Goal: Task Accomplishment & Management: Manage account settings

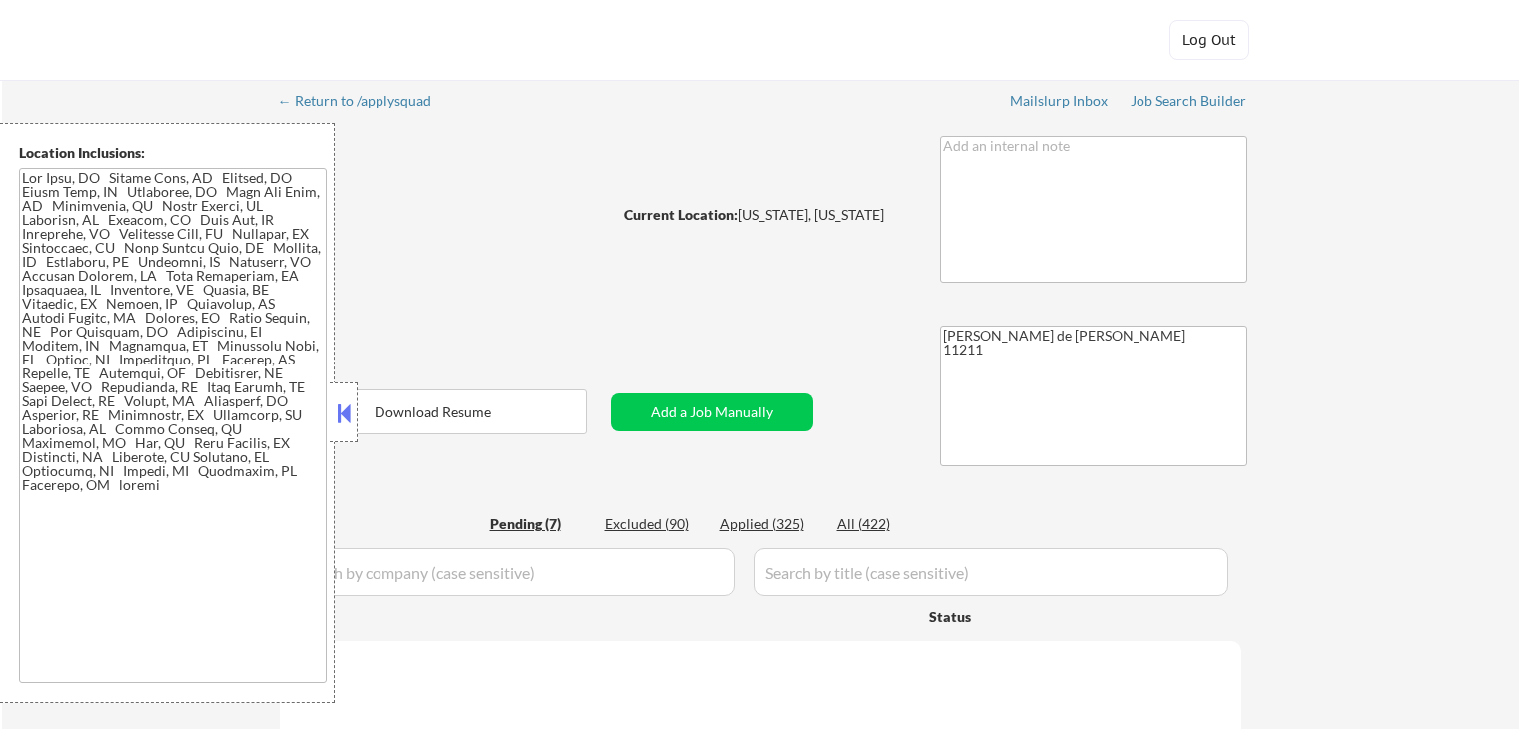
select select ""pending""
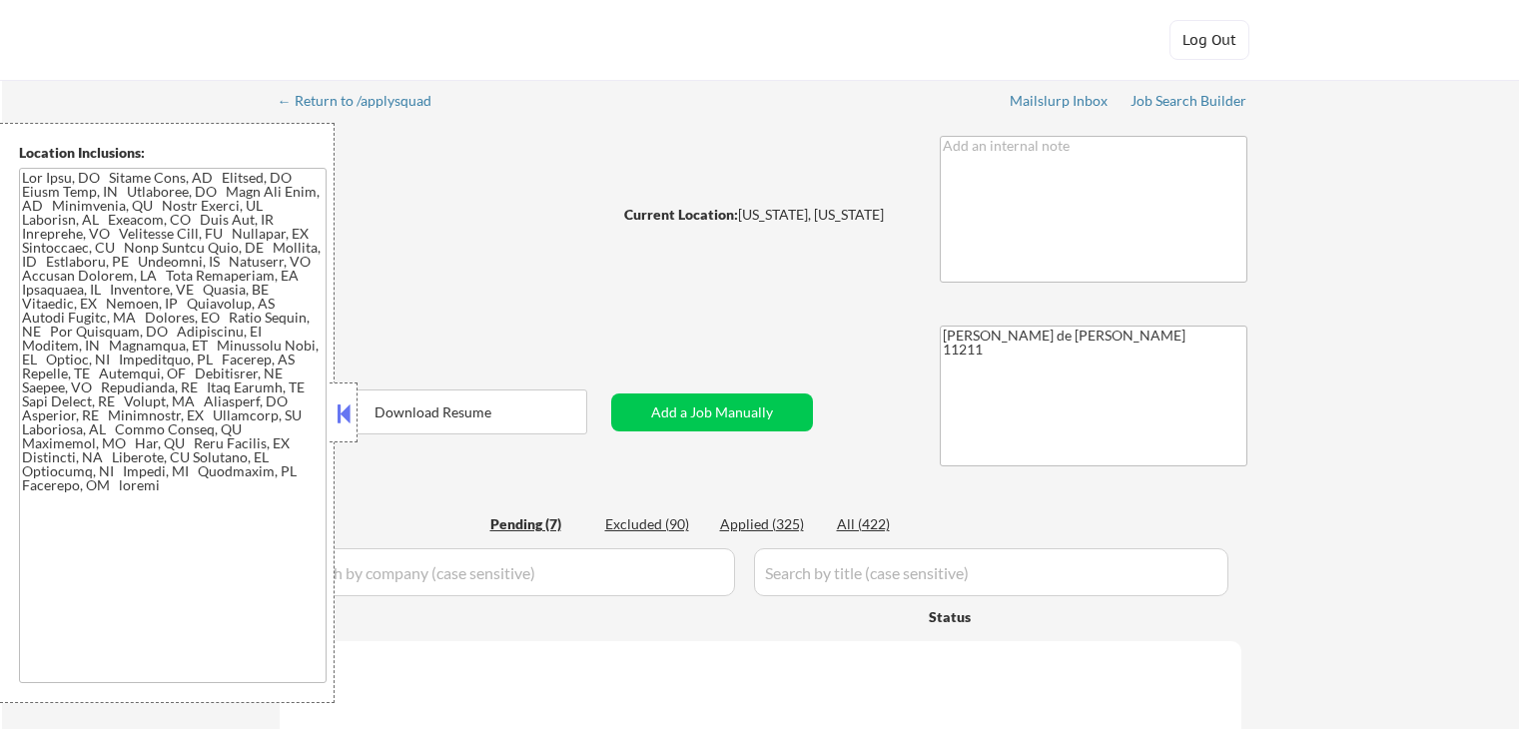
select select ""pending""
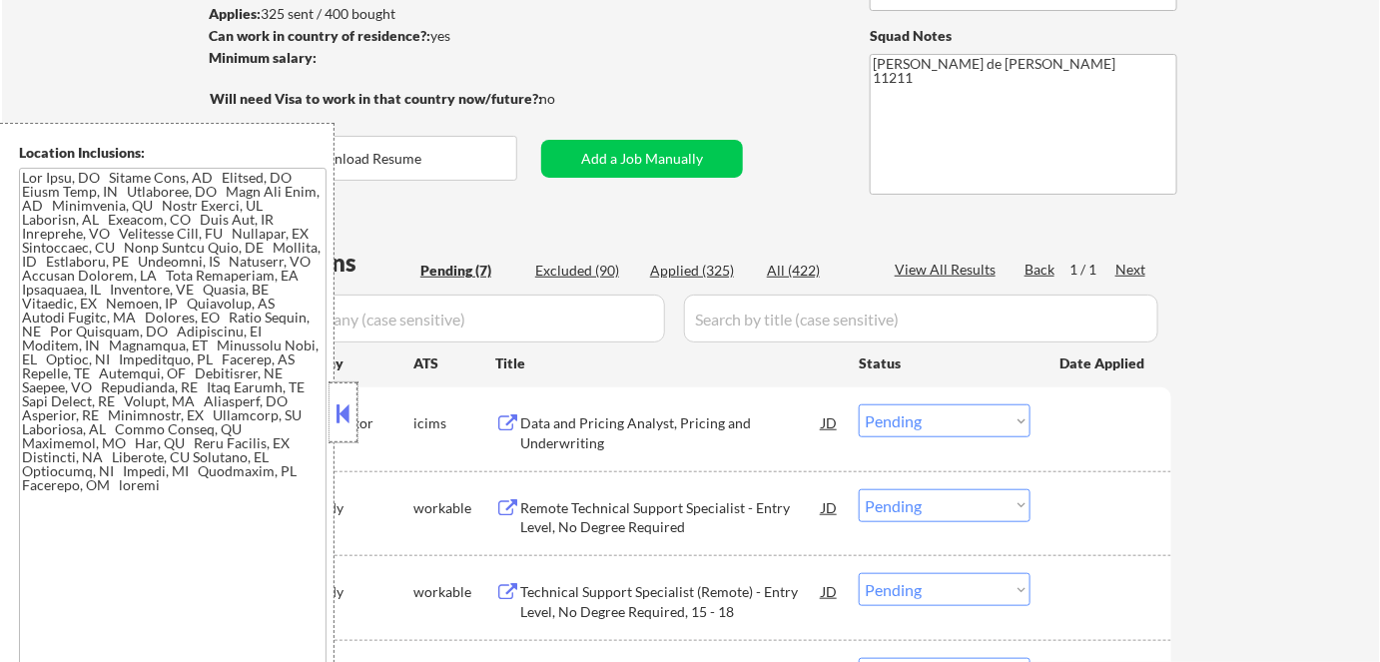
click at [340, 440] on div at bounding box center [344, 413] width 28 height 60
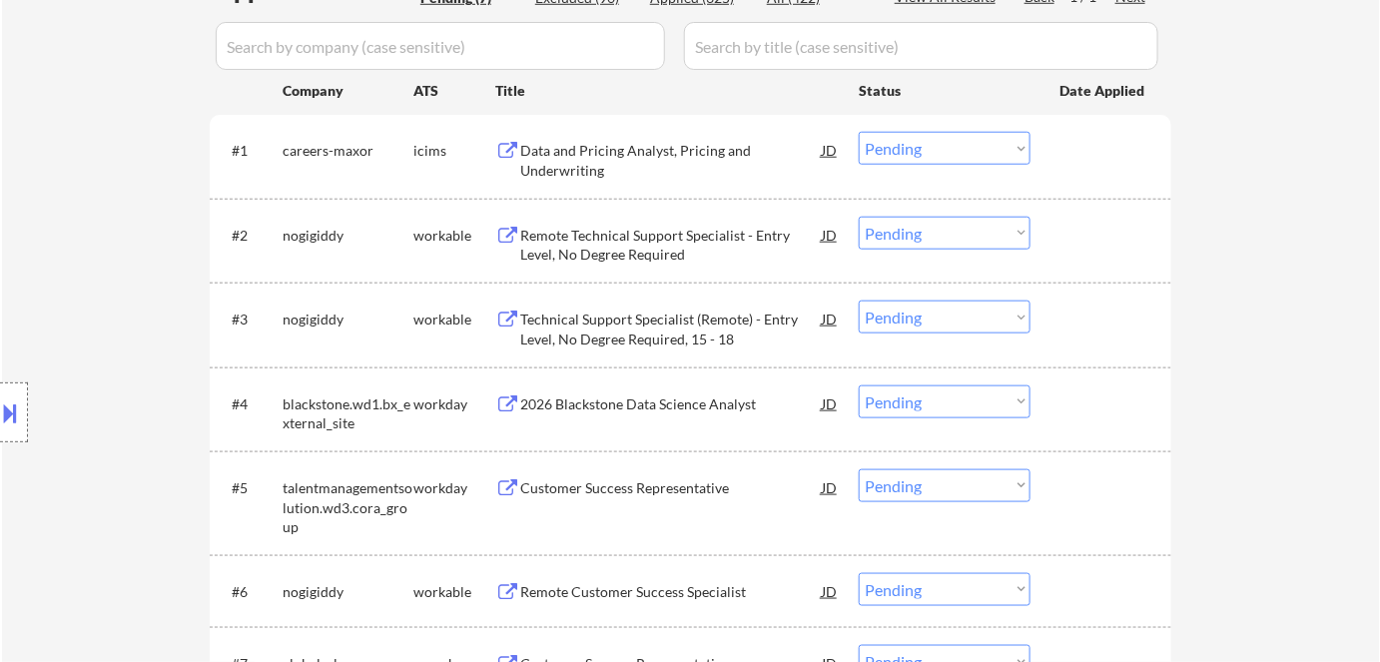
scroll to position [635, 0]
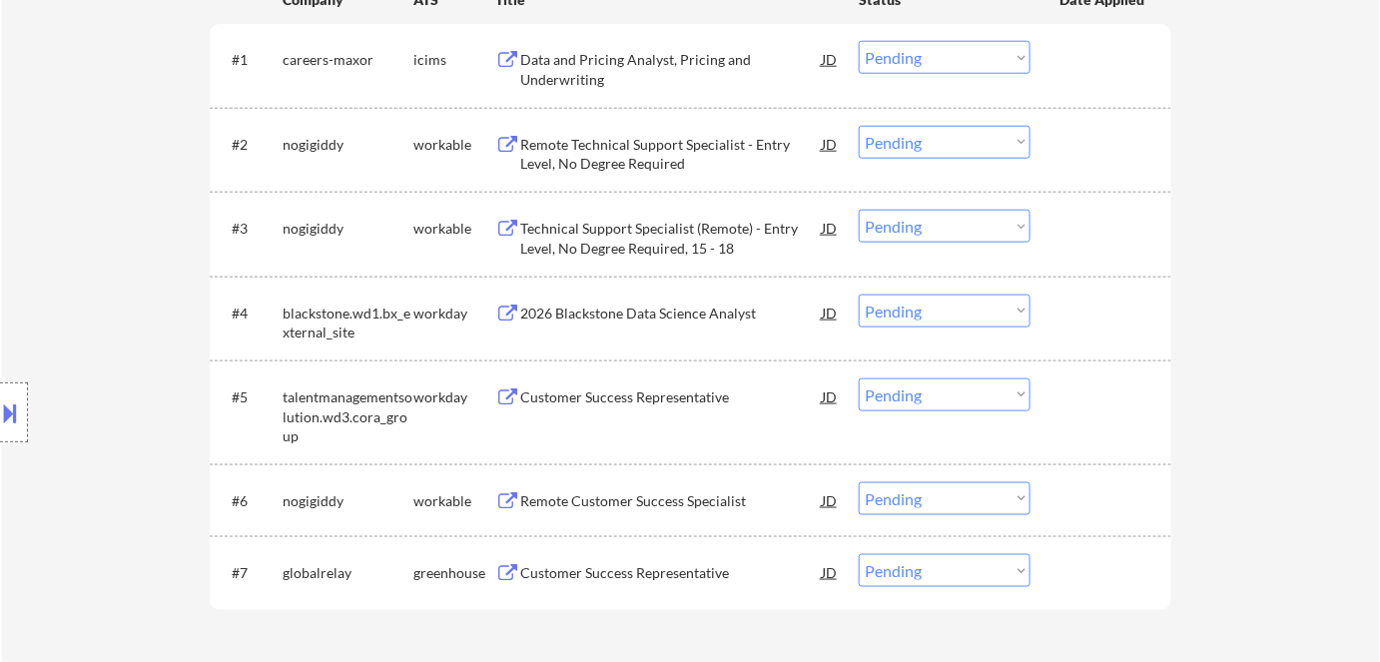
click at [668, 323] on div "2026 Blackstone Data Science Analyst" at bounding box center [671, 313] width 302 height 36
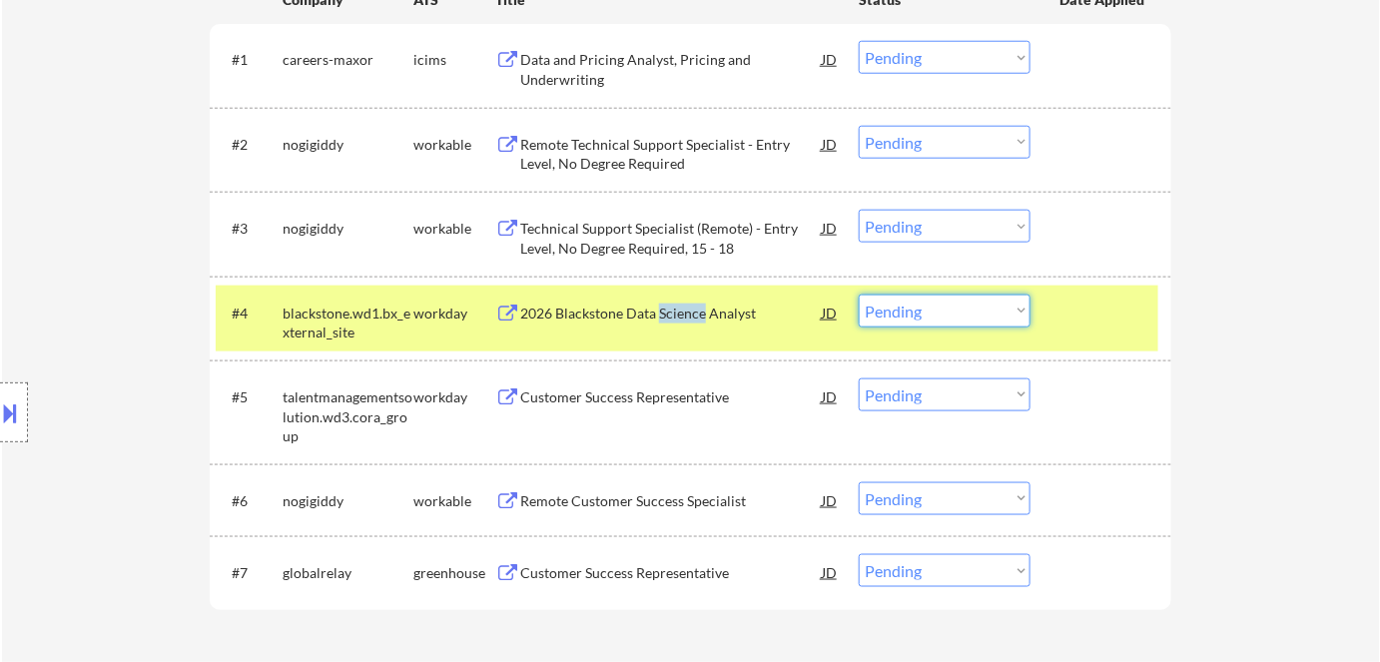
drag, startPoint x: 924, startPoint y: 307, endPoint x: 928, endPoint y: 325, distance: 18.4
click at [924, 307] on select "Choose an option... Pending Applied Excluded (Questions) Excluded (Expired) Exc…" at bounding box center [945, 311] width 172 height 33
click at [859, 295] on select "Choose an option... Pending Applied Excluded (Questions) Excluded (Expired) Exc…" at bounding box center [945, 311] width 172 height 33
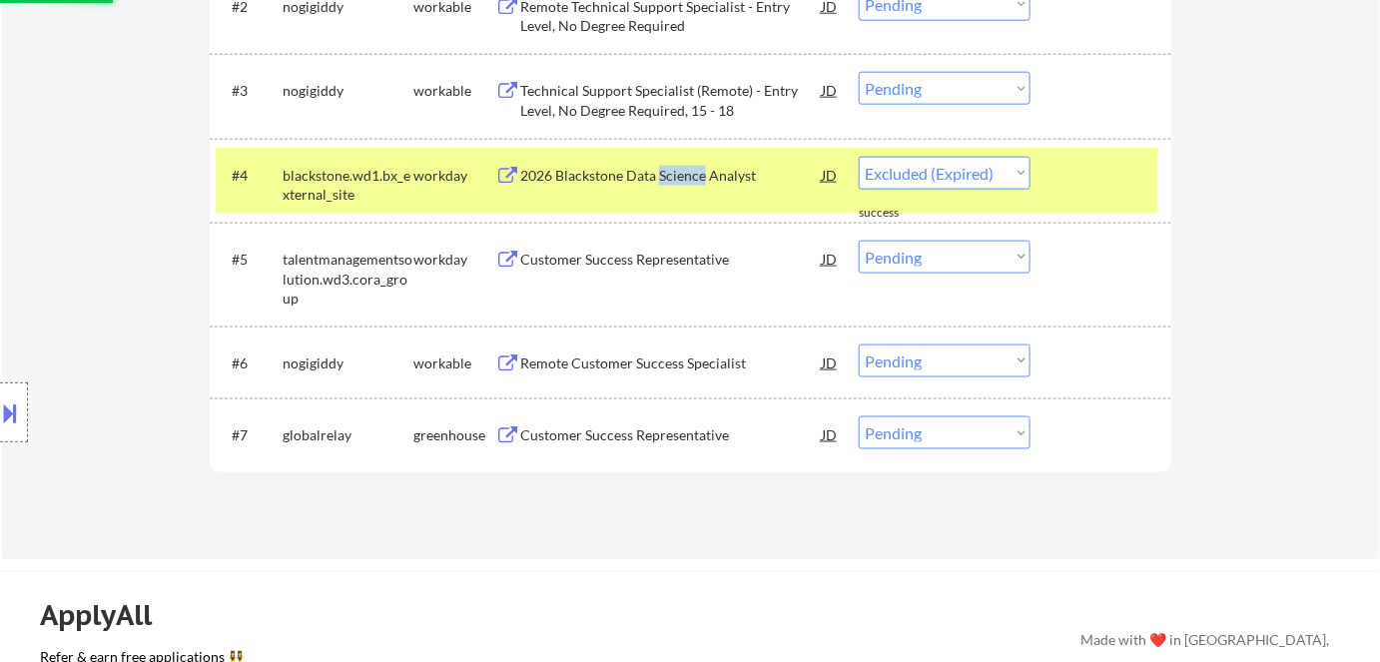
scroll to position [817, 0]
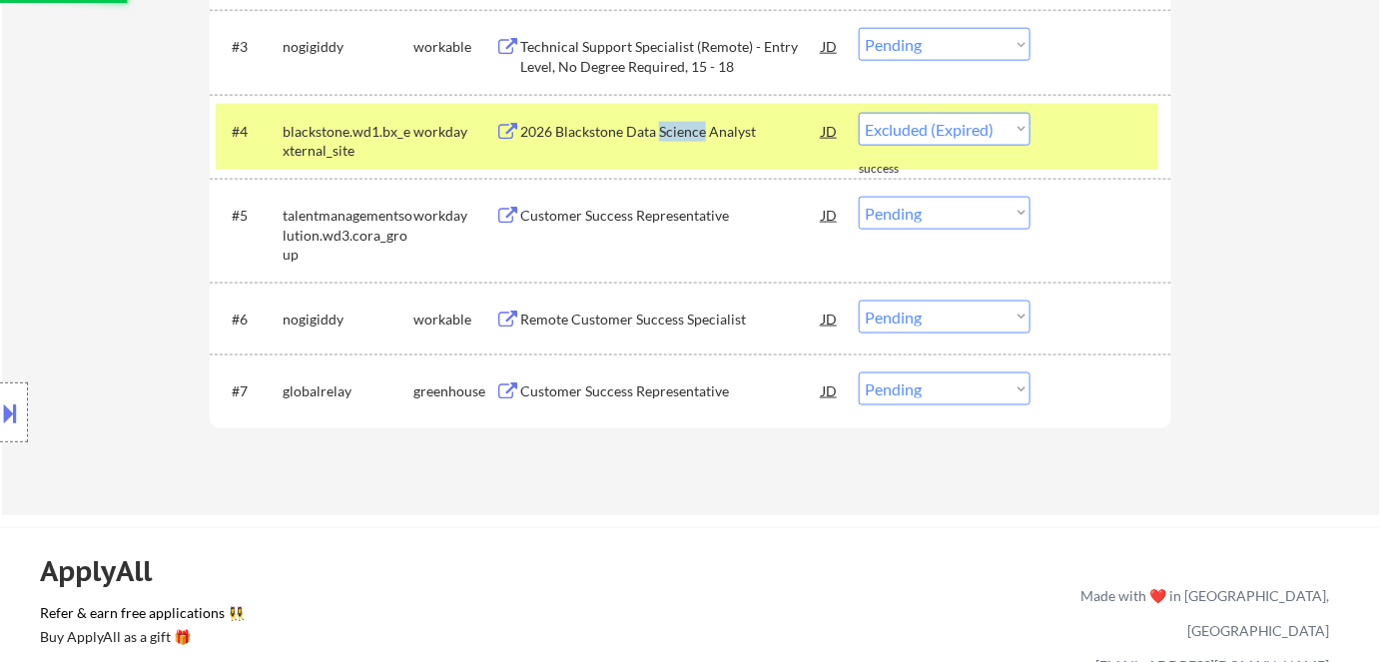
select select ""pending""
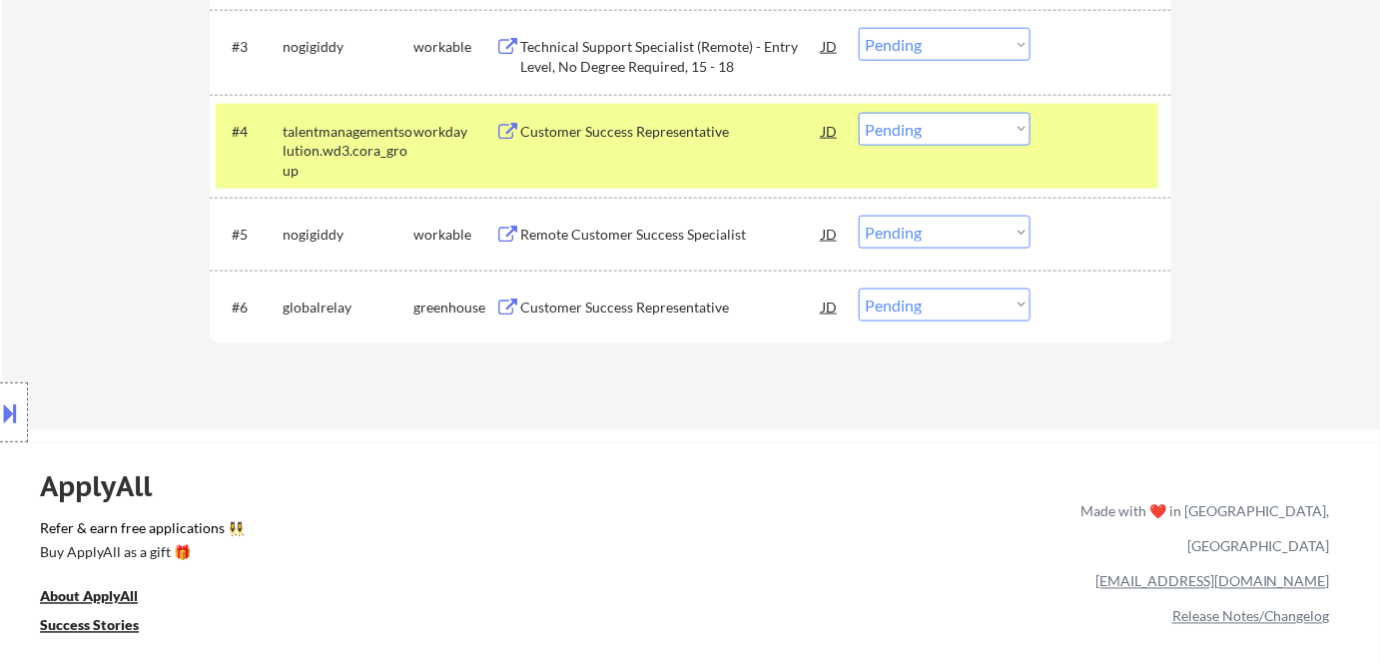
click at [647, 304] on div "Customer Success Representative" at bounding box center [671, 308] width 302 height 20
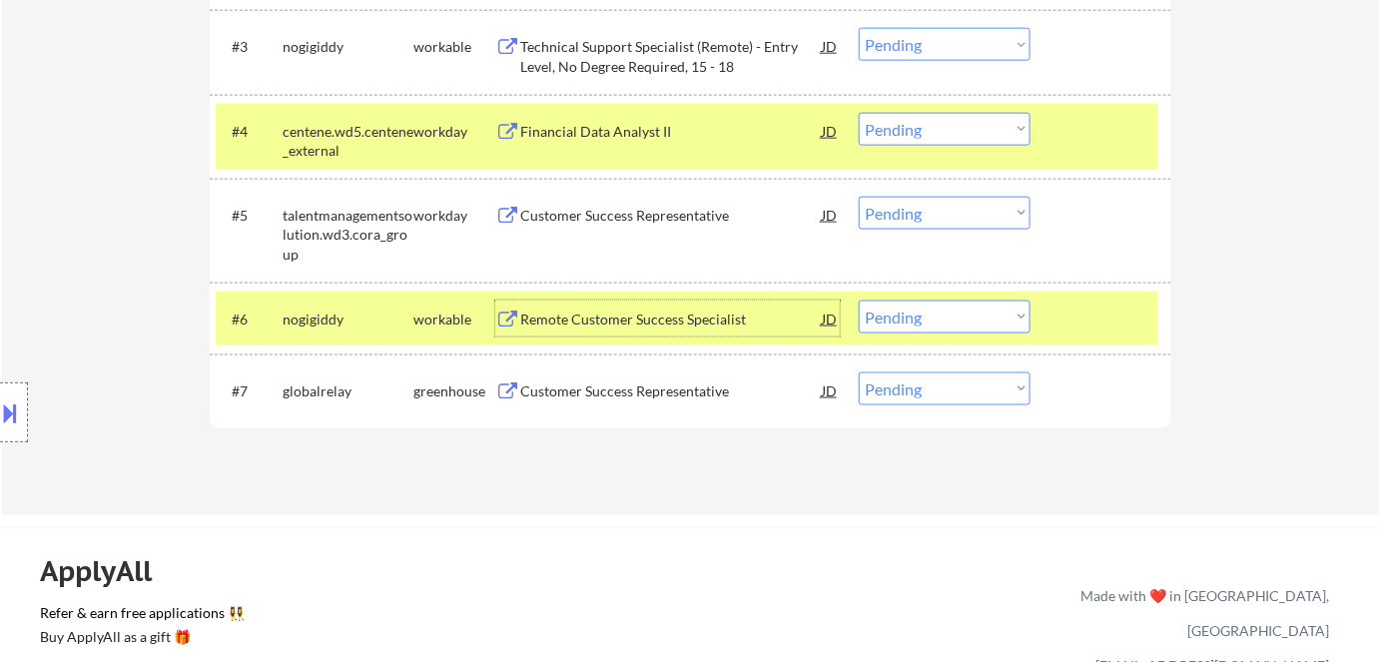
click at [0, 427] on button at bounding box center [11, 413] width 22 height 33
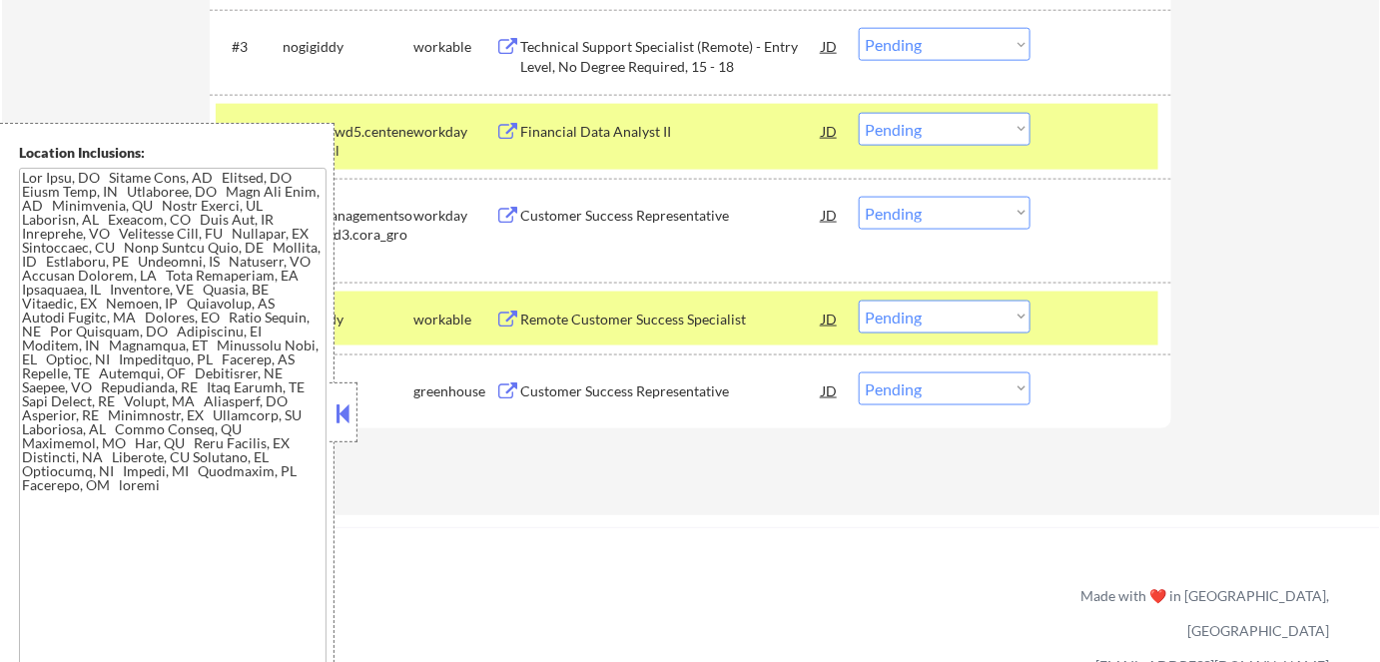
click at [344, 409] on button at bounding box center [344, 414] width 22 height 30
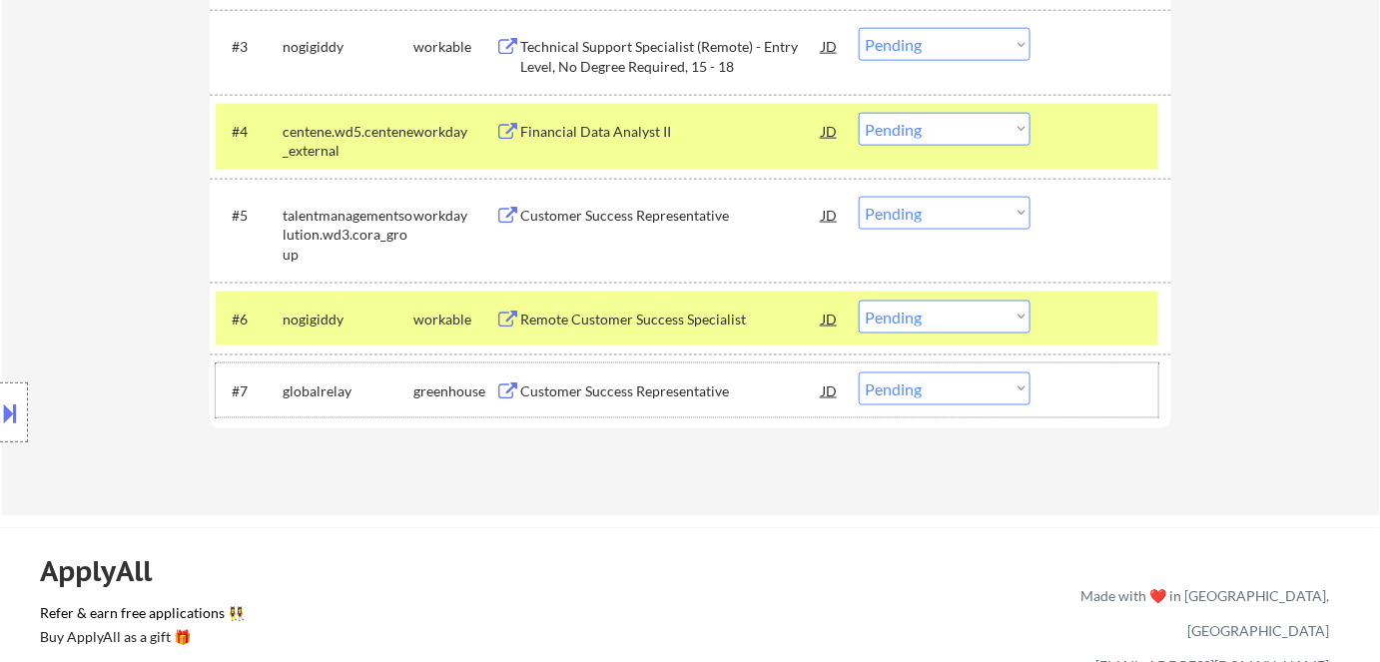
click at [935, 408] on div "#7 globalrelay greenhouse Customer Success Representative [PERSON_NAME] an opti…" at bounding box center [687, 391] width 943 height 54
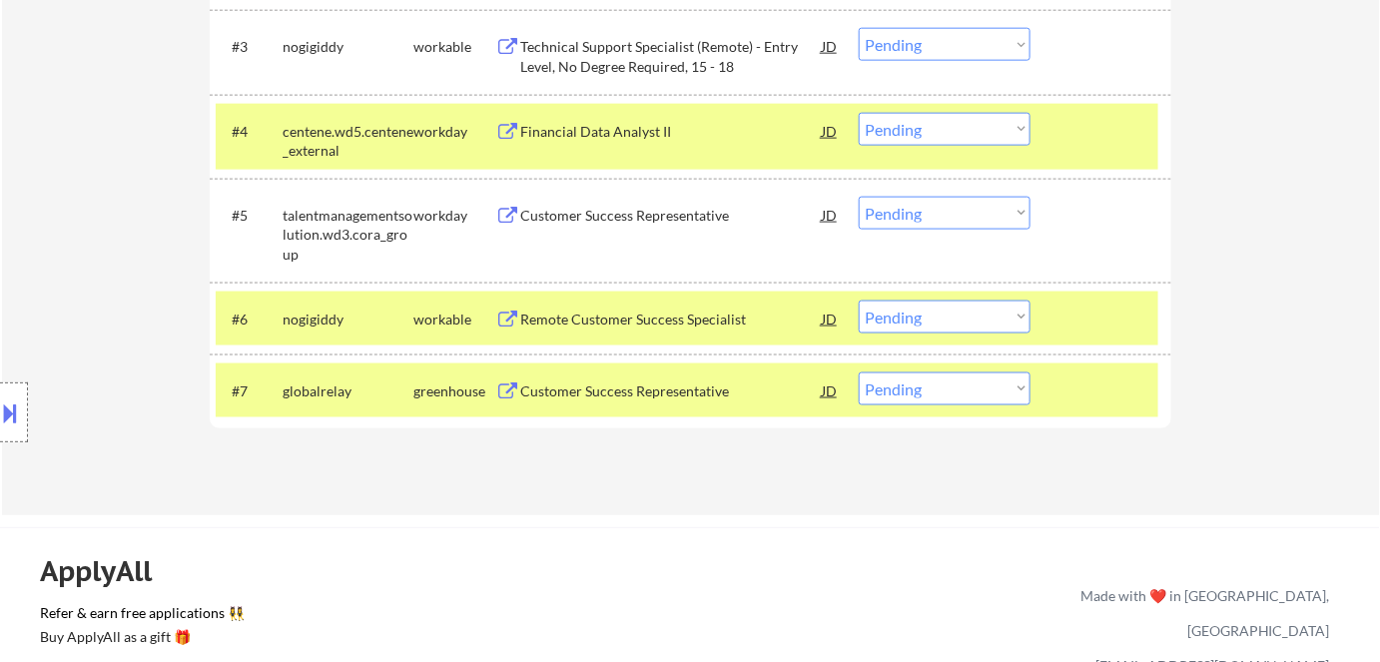
click at [942, 389] on select "Choose an option... Pending Applied Excluded (Questions) Excluded (Expired) Exc…" at bounding box center [945, 389] width 172 height 33
select select ""excluded""
click at [859, 373] on select "Choose an option... Pending Applied Excluded (Questions) Excluded (Expired) Exc…" at bounding box center [945, 389] width 172 height 33
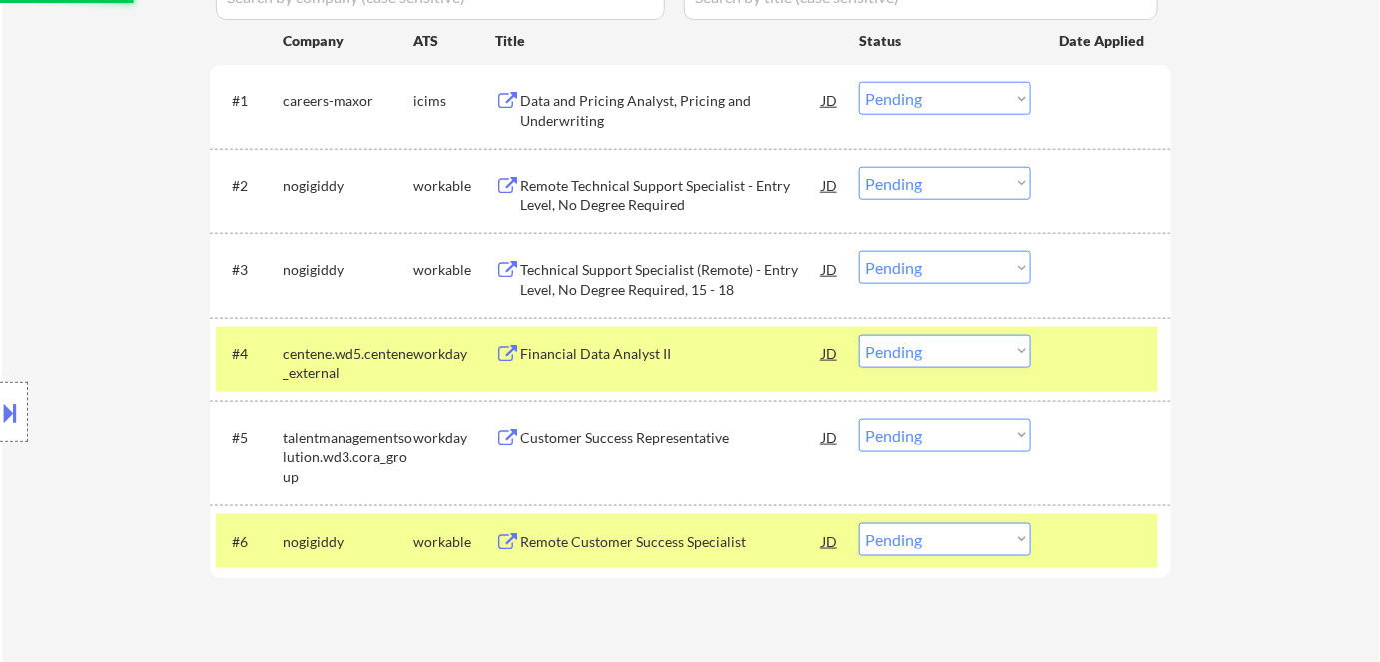
scroll to position [635, 0]
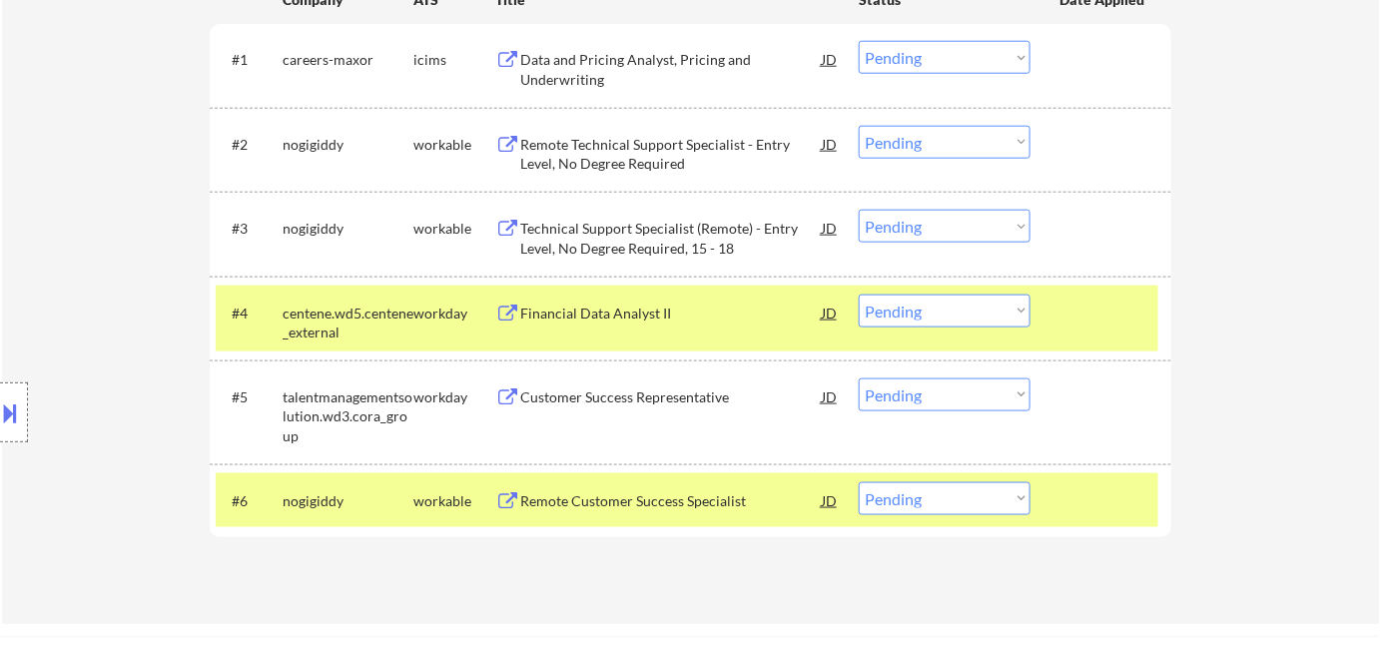
click at [683, 397] on div "Customer Success Representative" at bounding box center [671, 398] width 302 height 20
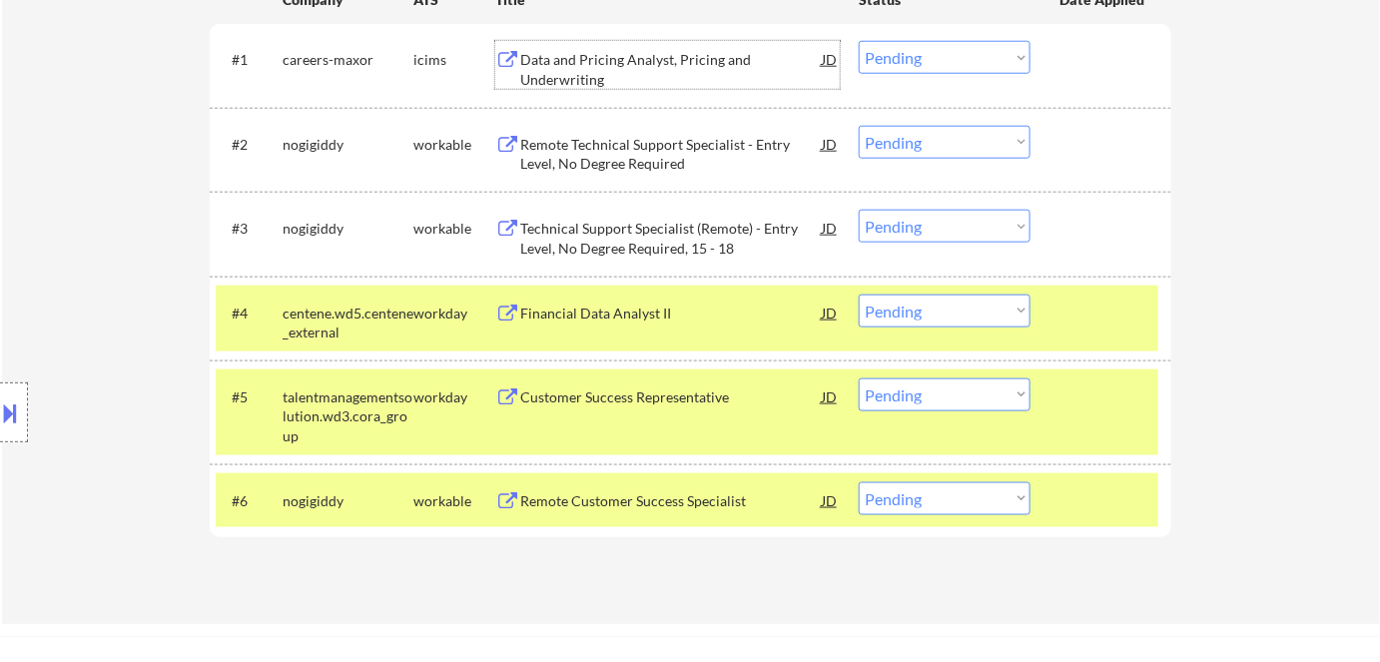
click at [627, 62] on div "Data and Pricing Analyst, Pricing and Underwriting" at bounding box center [671, 69] width 302 height 39
